Goal: Transaction & Acquisition: Download file/media

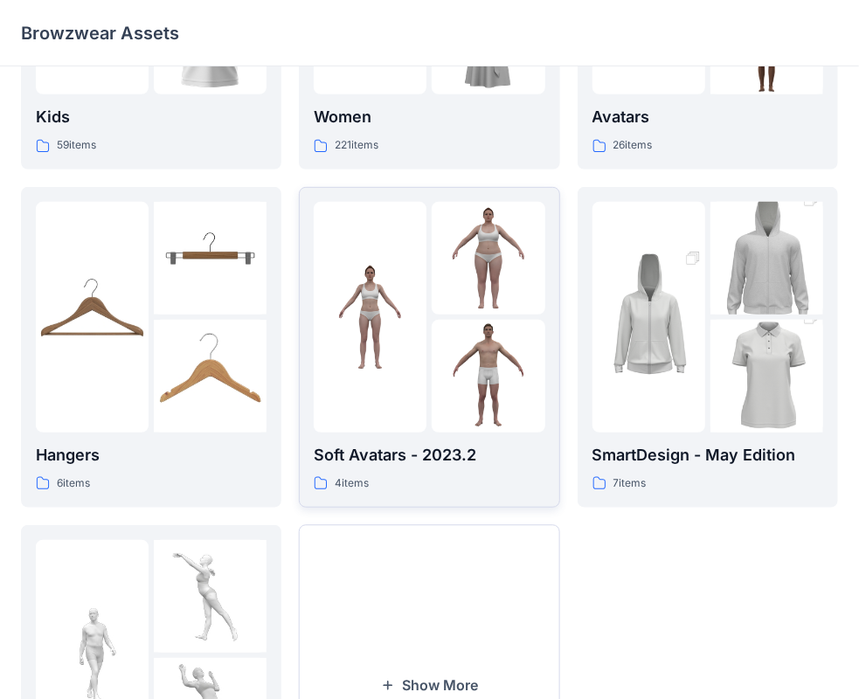
scroll to position [433, 0]
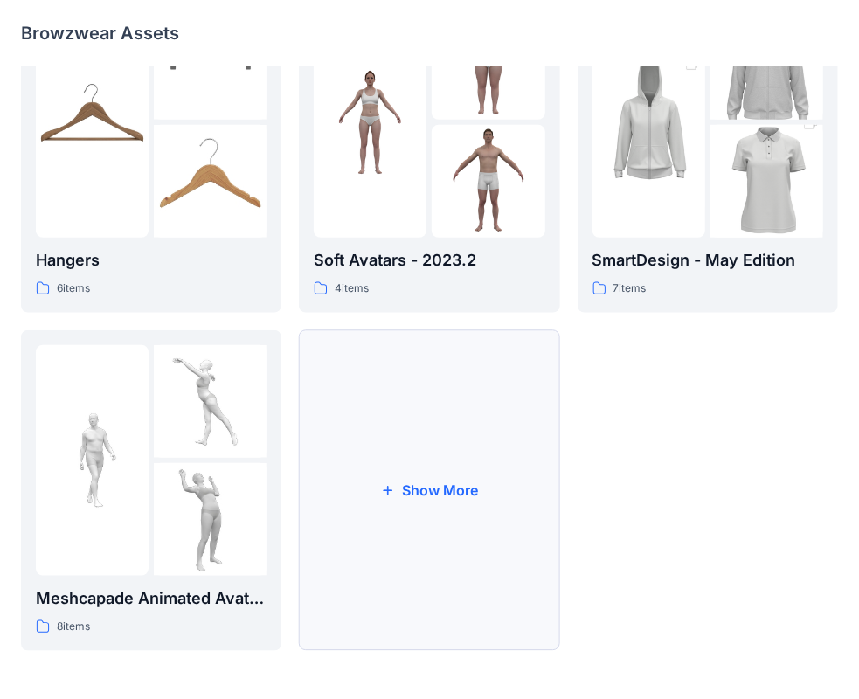
click at [435, 473] on button "Show More" at bounding box center [429, 490] width 260 height 321
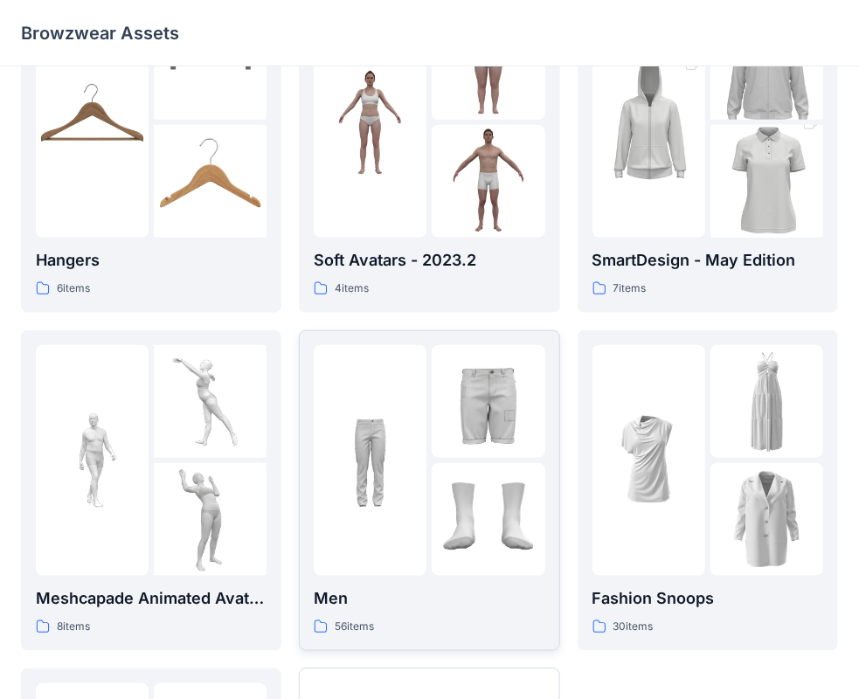
click at [379, 553] on div at bounding box center [370, 460] width 113 height 231
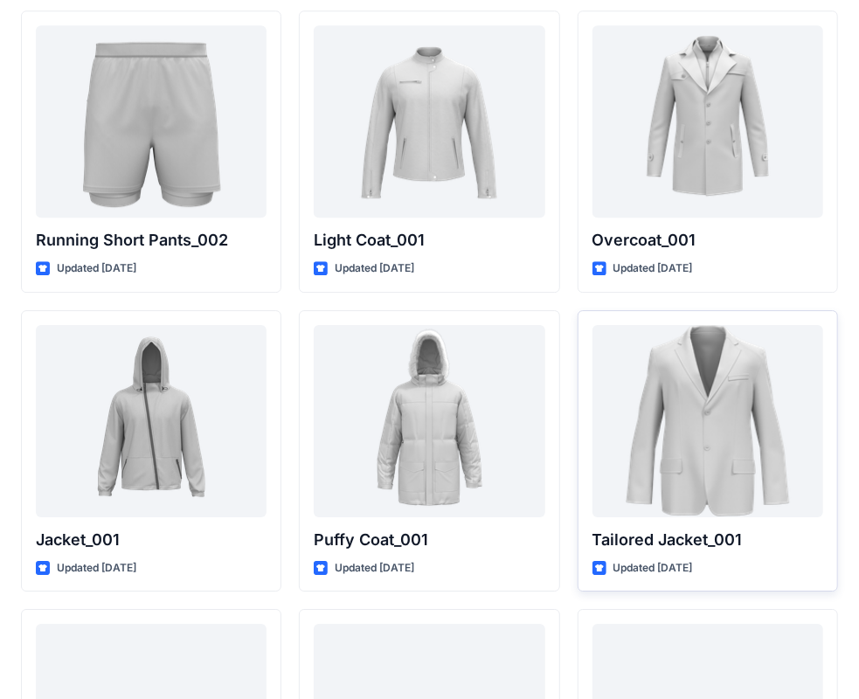
scroll to position [4568, 0]
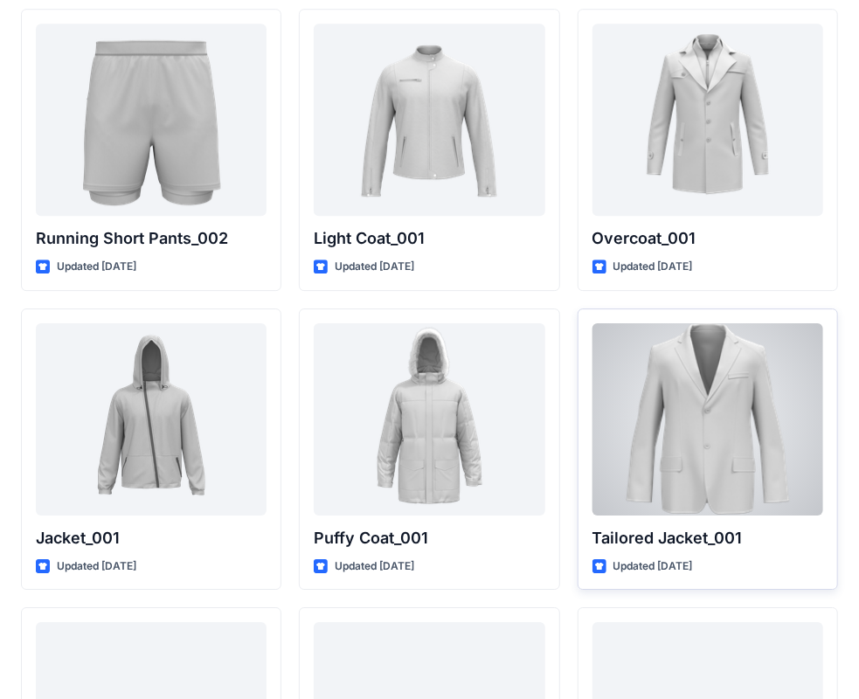
click at [744, 470] on div at bounding box center [707, 419] width 231 height 192
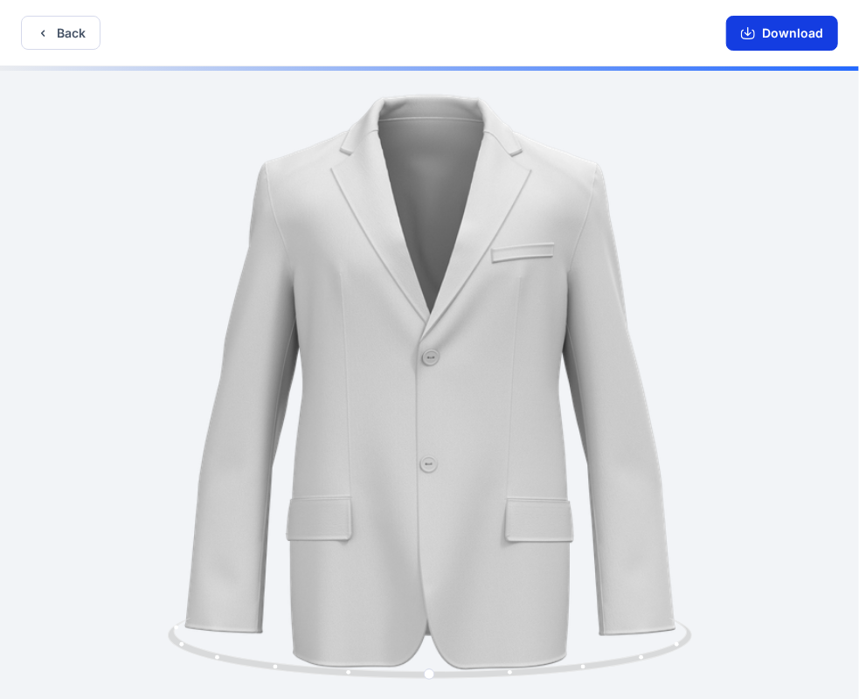
click at [760, 42] on button "Download" at bounding box center [782, 33] width 112 height 35
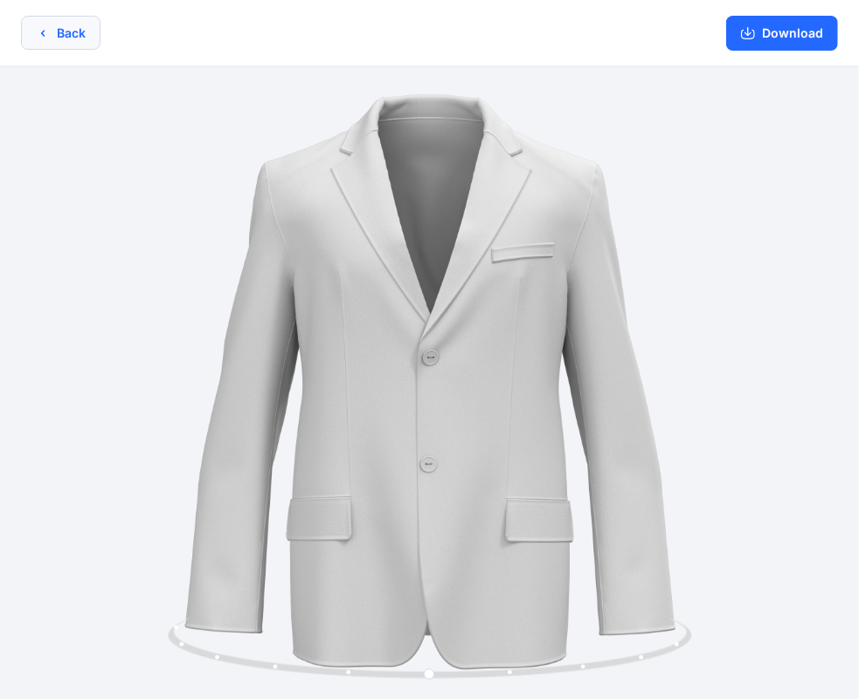
click at [24, 33] on button "Back" at bounding box center [61, 33] width 80 height 34
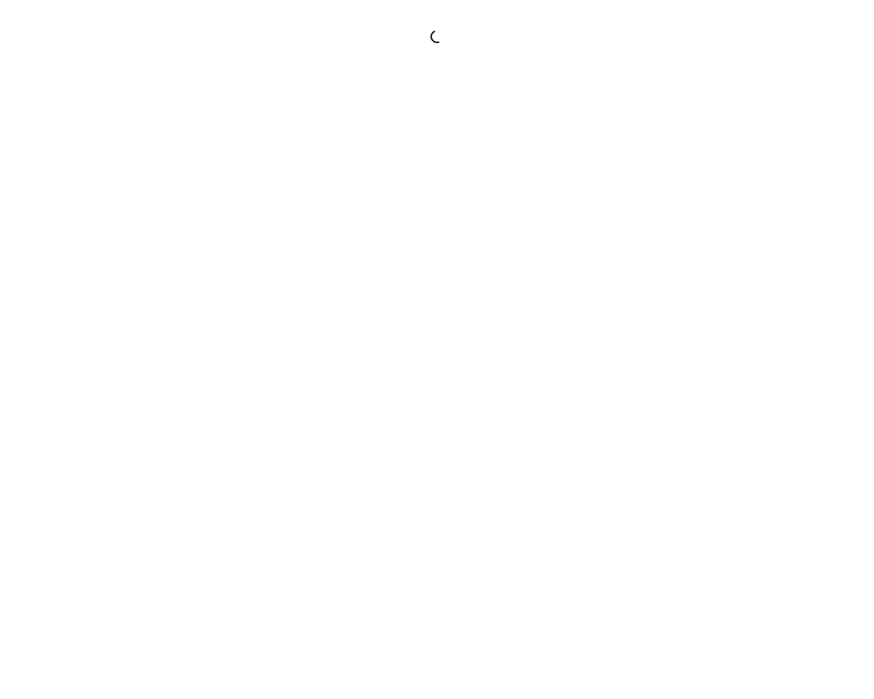
click at [86, 30] on div at bounding box center [437, 36] width 874 height 17
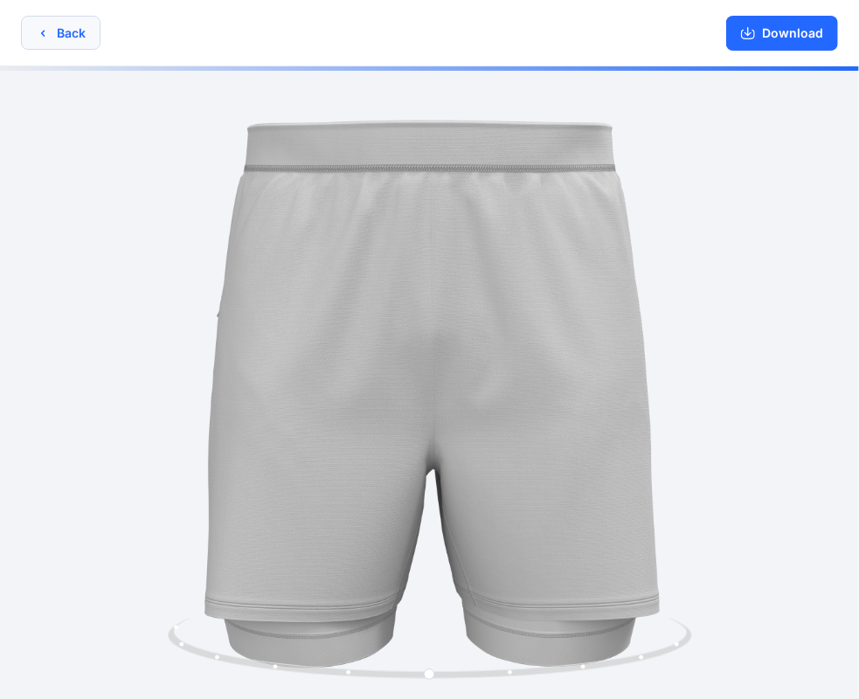
click at [76, 24] on button "Back" at bounding box center [61, 33] width 80 height 34
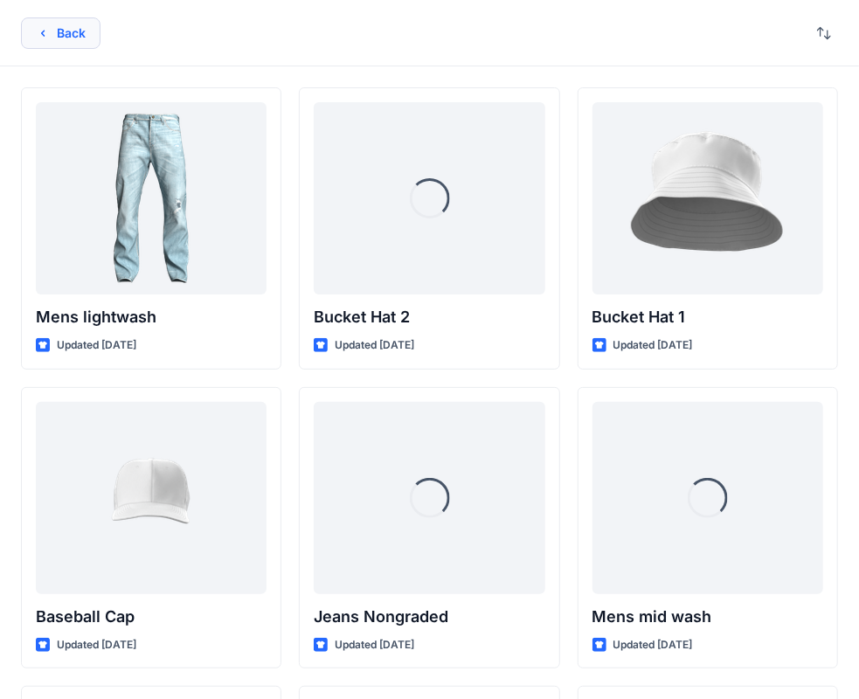
click at [48, 36] on icon "button" at bounding box center [43, 33] width 14 height 14
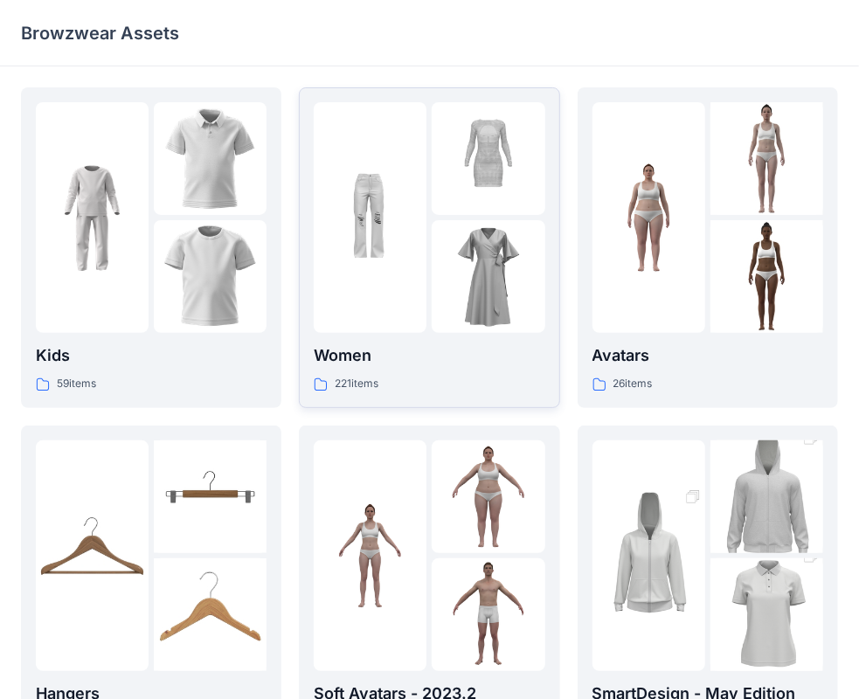
click at [537, 341] on div "Women 221 items" at bounding box center [429, 247] width 231 height 291
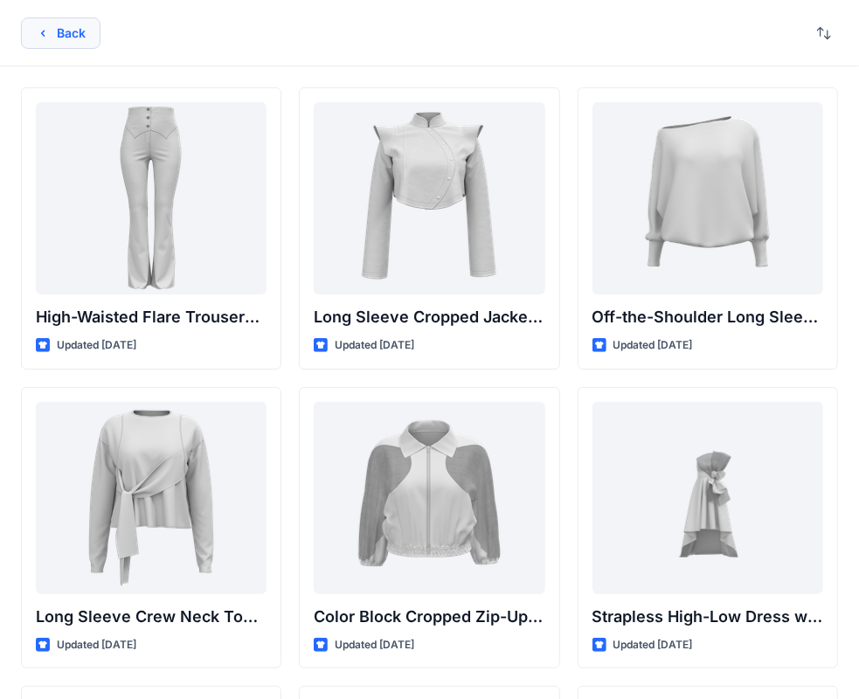
click at [58, 24] on button "Back" at bounding box center [61, 32] width 80 height 31
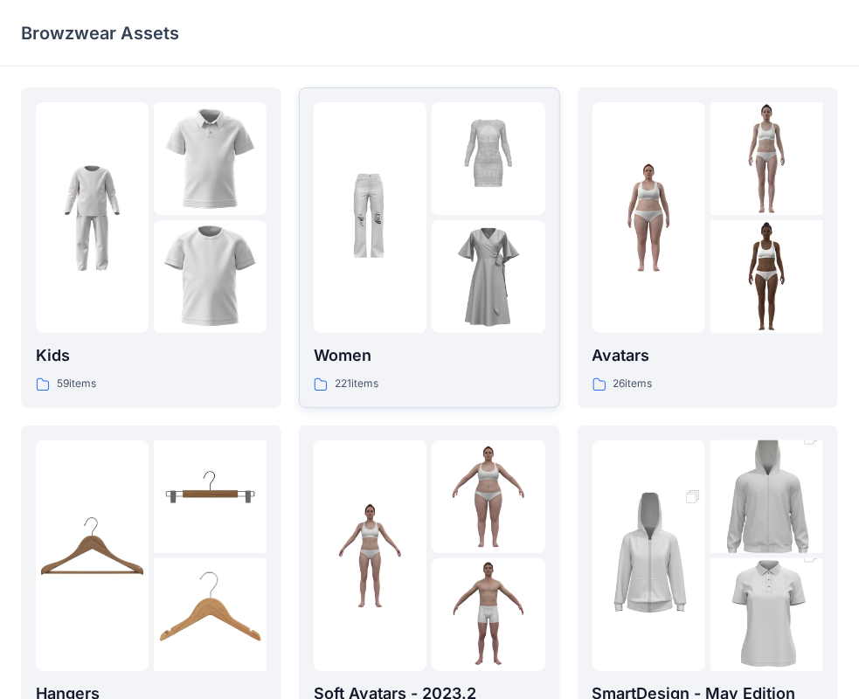
click at [467, 393] on link "Women 221 items" at bounding box center [429, 247] width 260 height 321
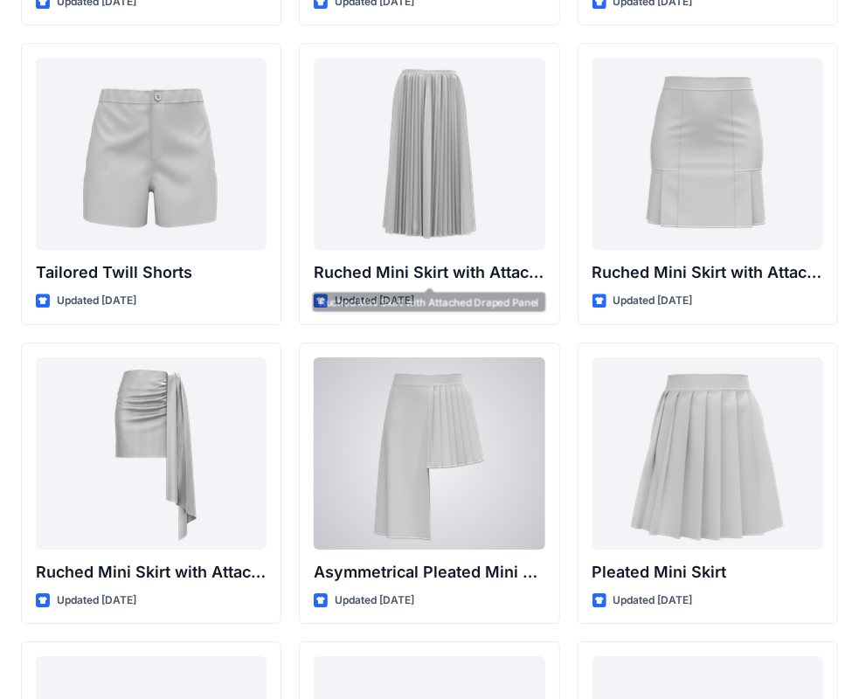
scroll to position [4548, 0]
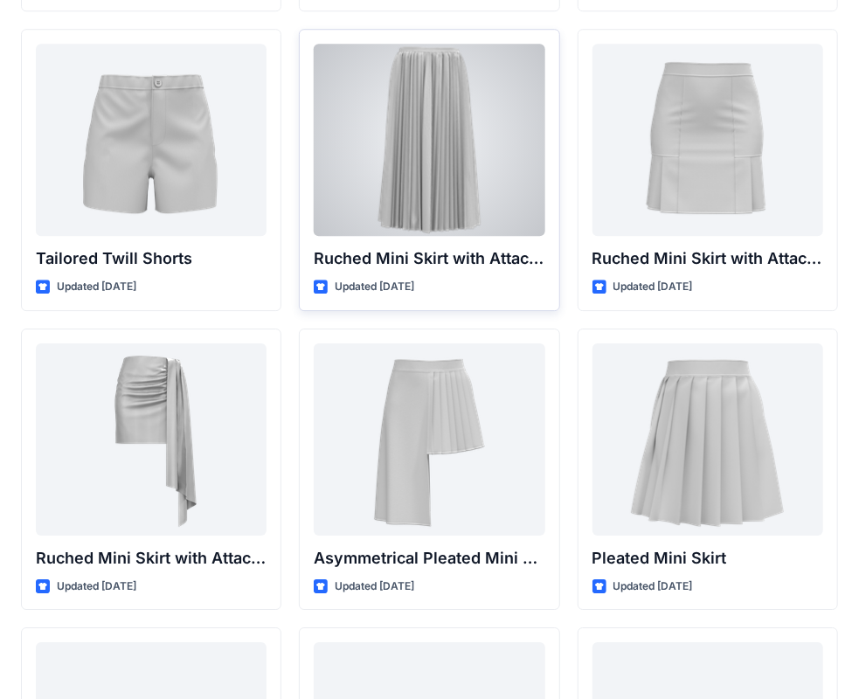
click at [498, 237] on div "Ruched Mini Skirt with Attached Draped Panel Updated [DATE]" at bounding box center [429, 170] width 260 height 282
click at [440, 253] on p "Ruched Mini Skirt with Attached Draped Panel" at bounding box center [429, 258] width 231 height 24
click at [491, 178] on div at bounding box center [429, 140] width 231 height 192
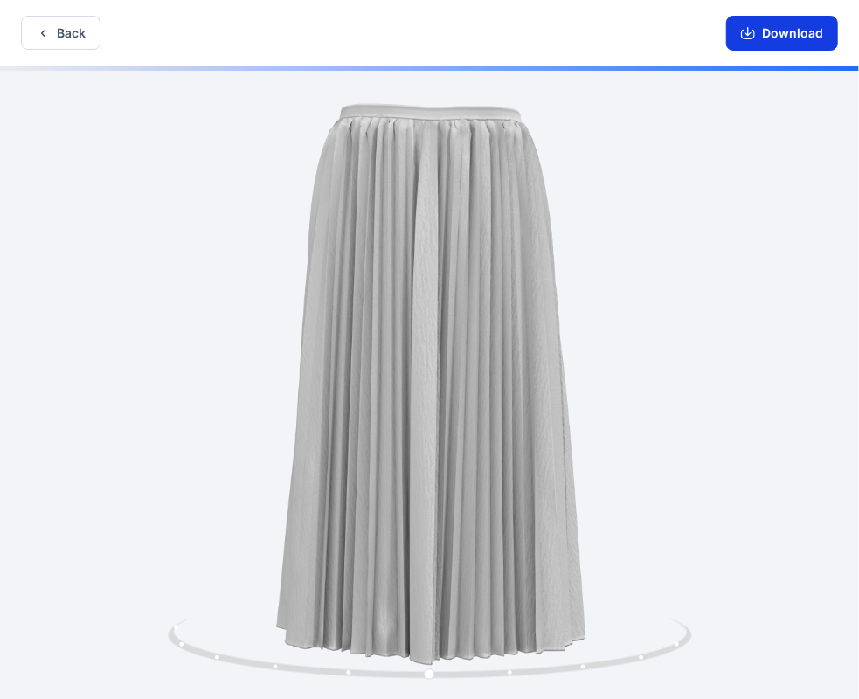
click at [767, 32] on button "Download" at bounding box center [782, 33] width 112 height 35
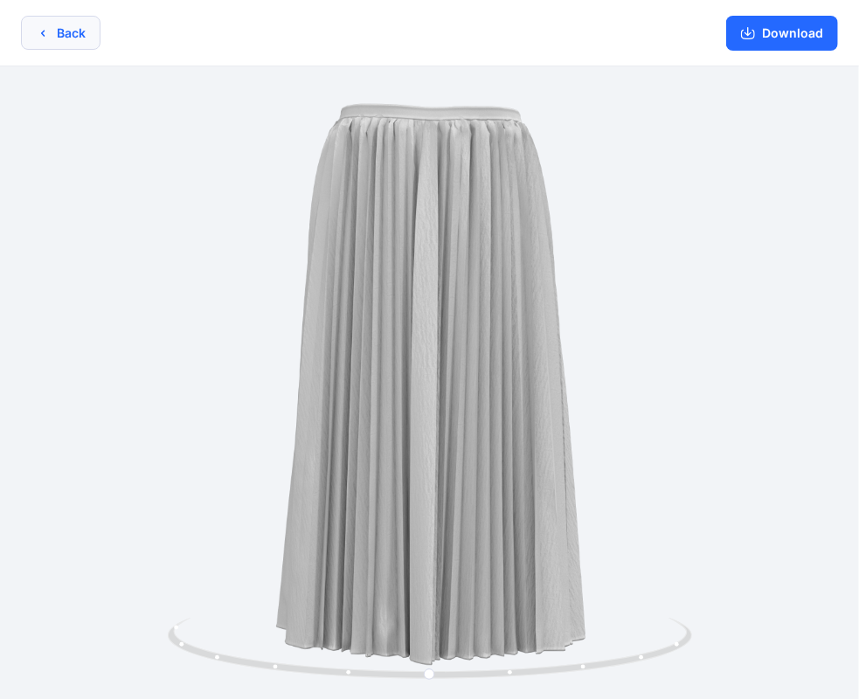
click at [61, 28] on button "Back" at bounding box center [61, 33] width 80 height 34
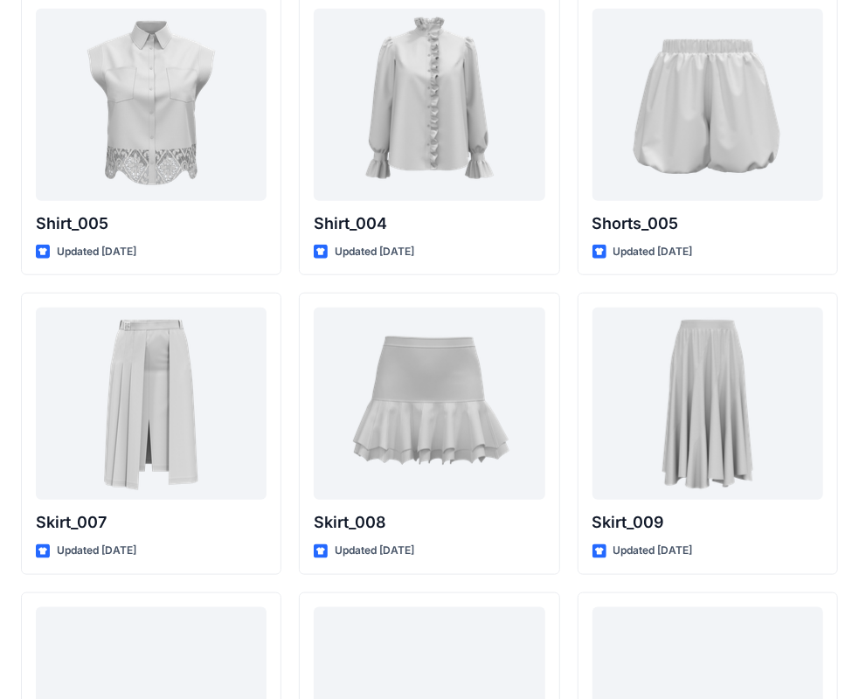
scroll to position [8176, 0]
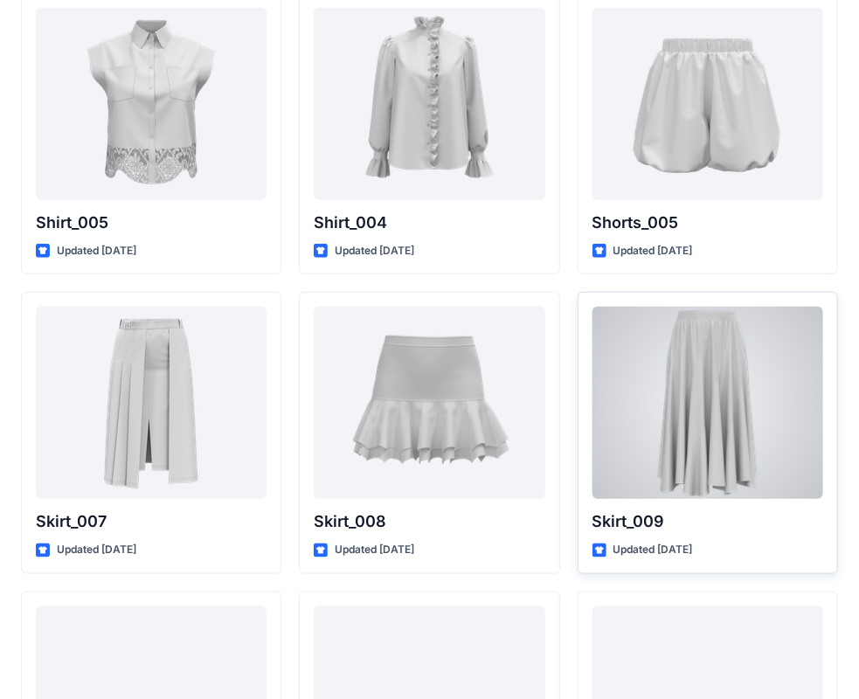
click at [776, 444] on div at bounding box center [707, 403] width 231 height 192
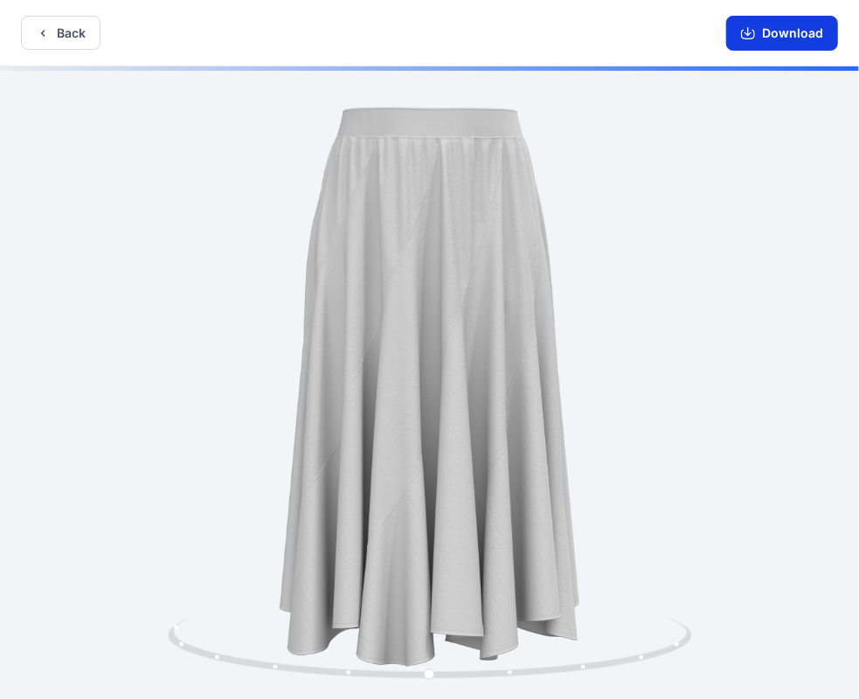
click at [734, 37] on button "Download" at bounding box center [782, 33] width 112 height 35
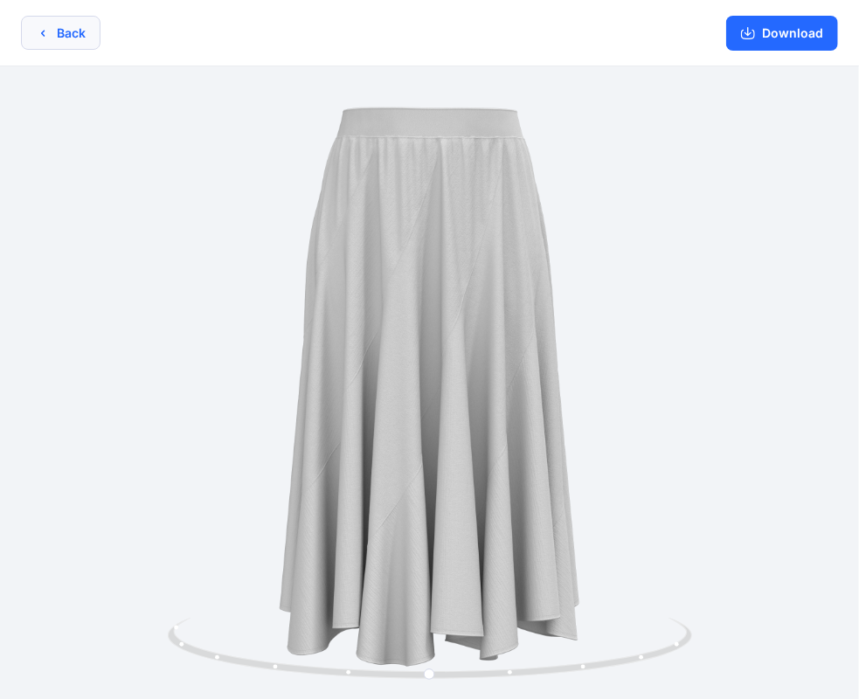
click at [60, 21] on button "Back" at bounding box center [61, 33] width 80 height 34
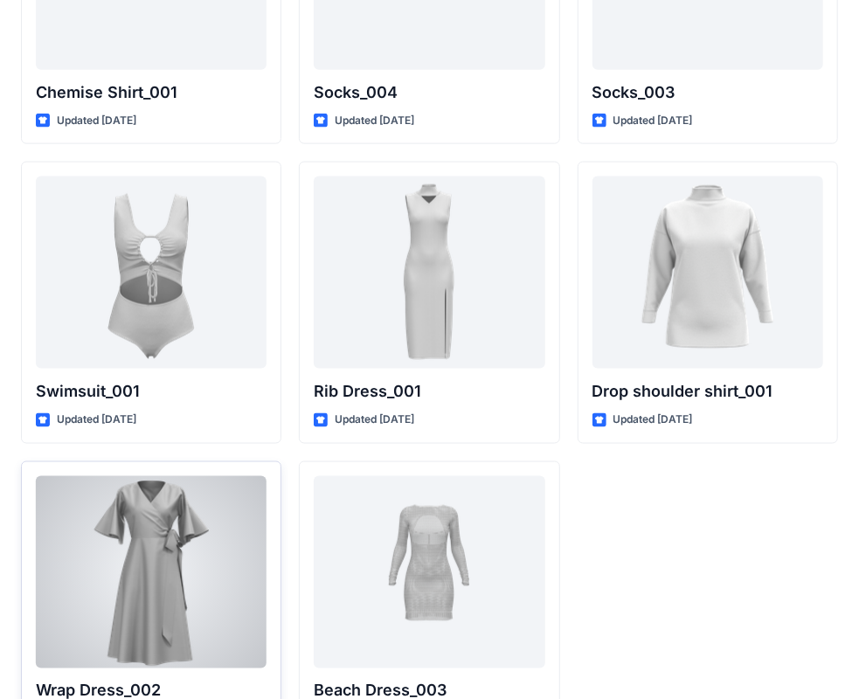
scroll to position [21539, 0]
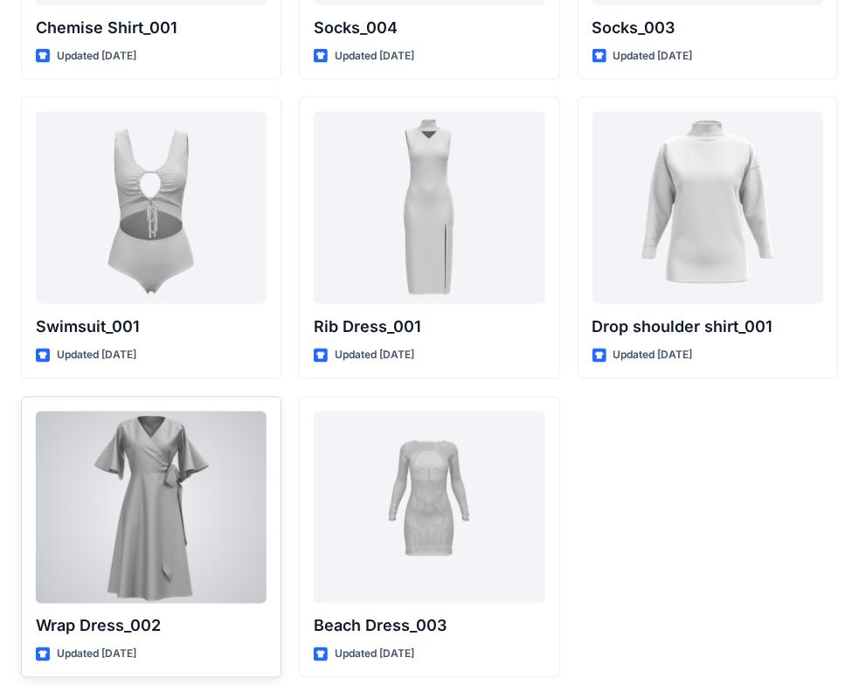
click at [227, 498] on div at bounding box center [151, 508] width 231 height 192
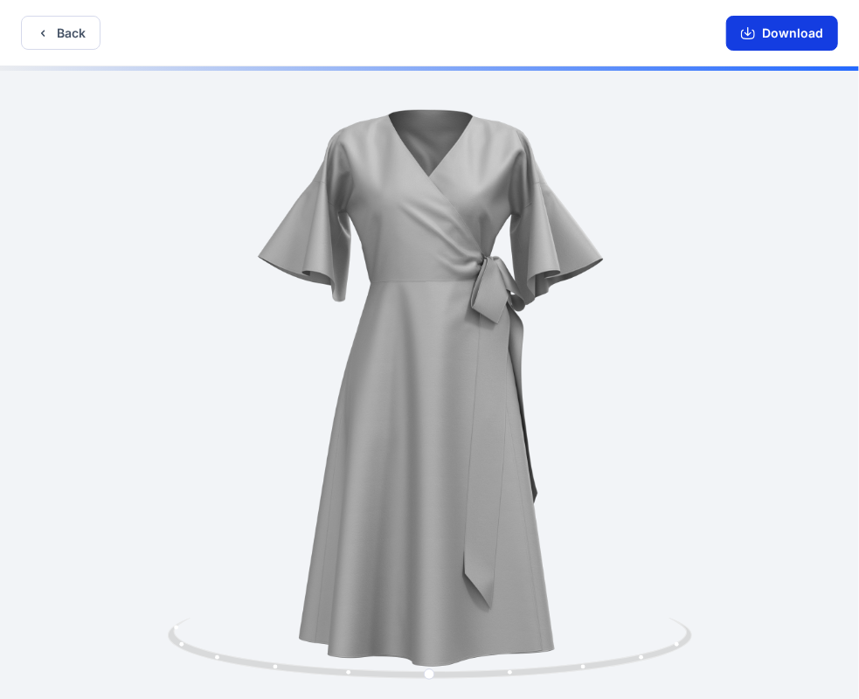
click at [769, 24] on button "Download" at bounding box center [782, 33] width 112 height 35
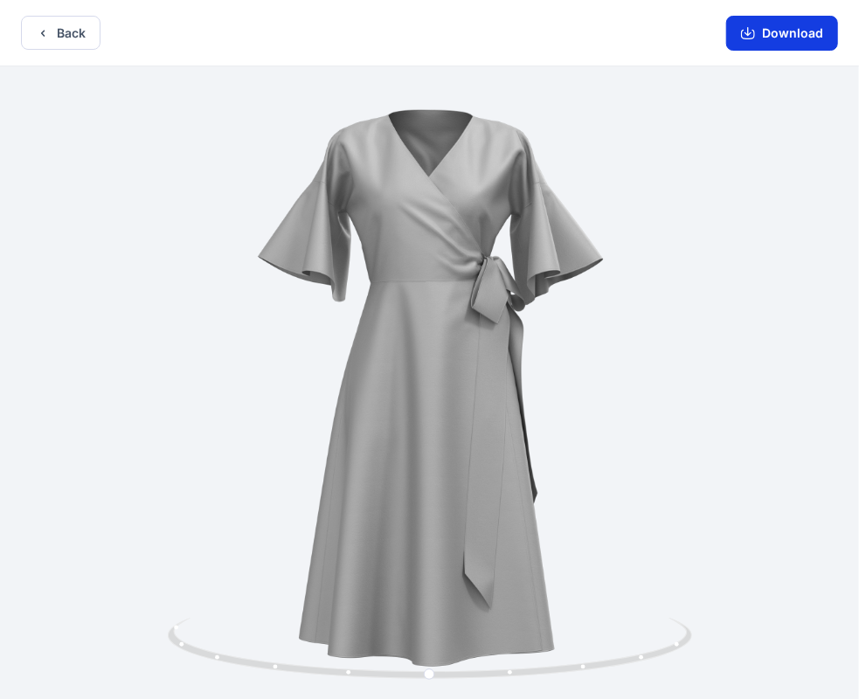
click at [792, 37] on button "Download" at bounding box center [782, 33] width 112 height 35
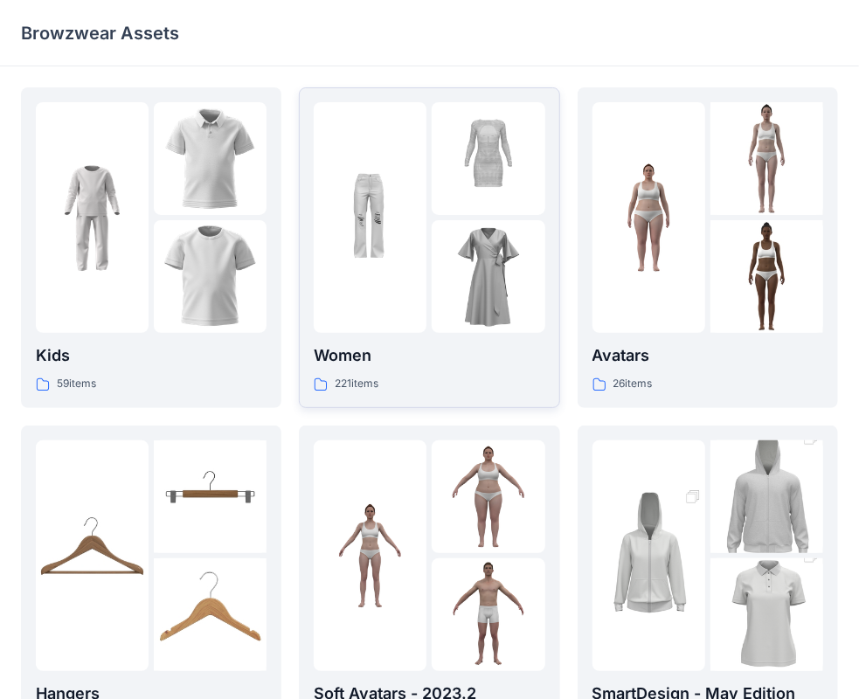
click at [450, 299] on img at bounding box center [488, 276] width 113 height 113
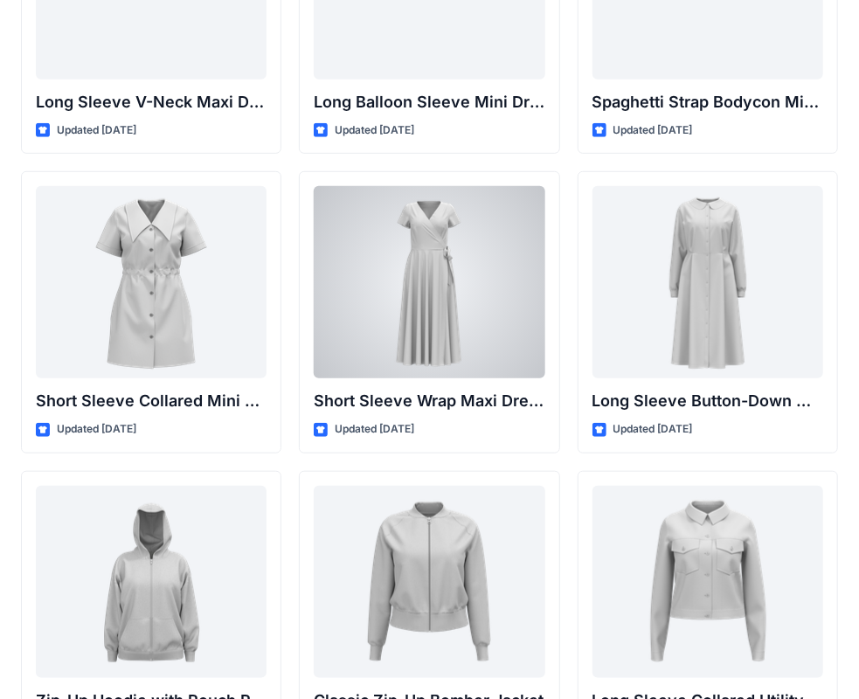
scroll to position [2944, 0]
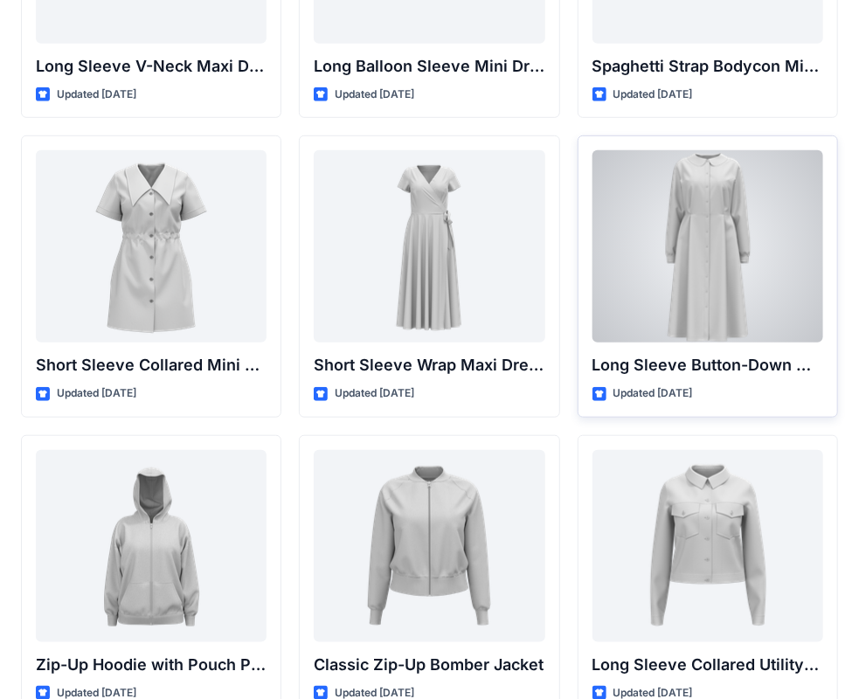
click at [718, 288] on div at bounding box center [707, 246] width 231 height 192
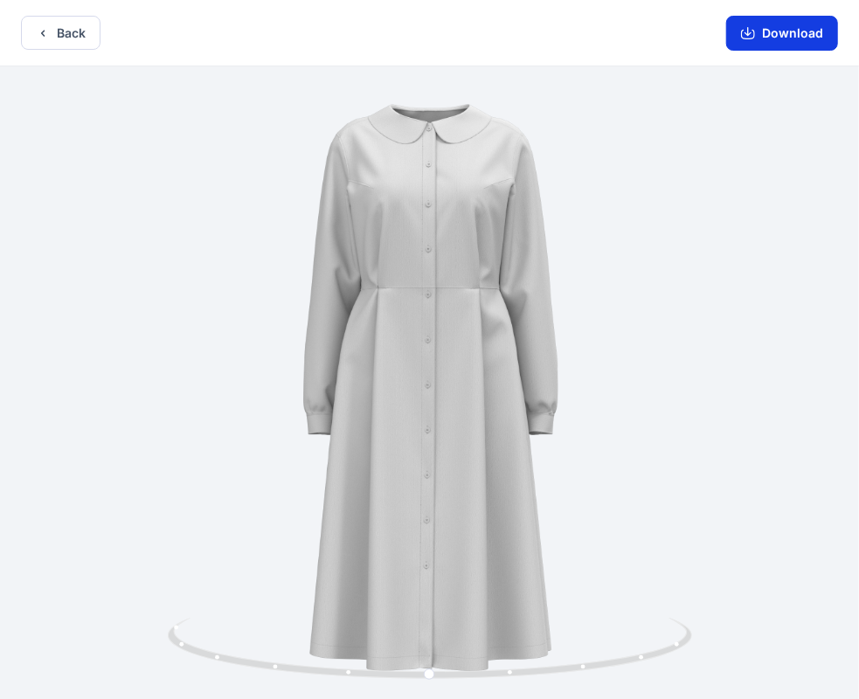
click at [765, 26] on button "Download" at bounding box center [782, 33] width 112 height 35
